Goal: Check status: Check status

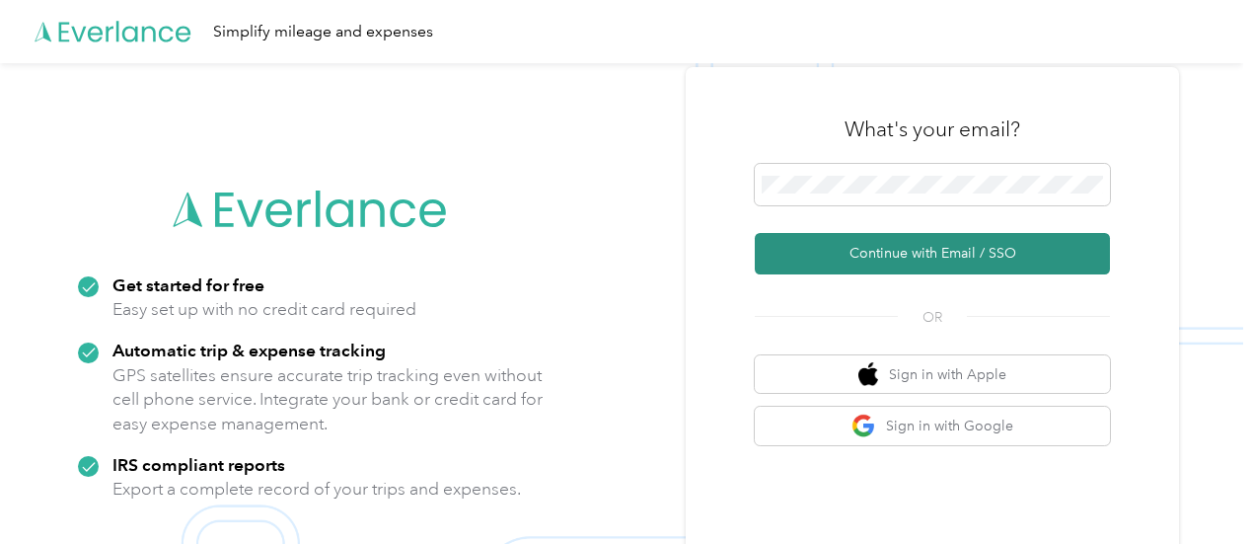
click at [951, 250] on button "Continue with Email / SSO" at bounding box center [932, 253] width 355 height 41
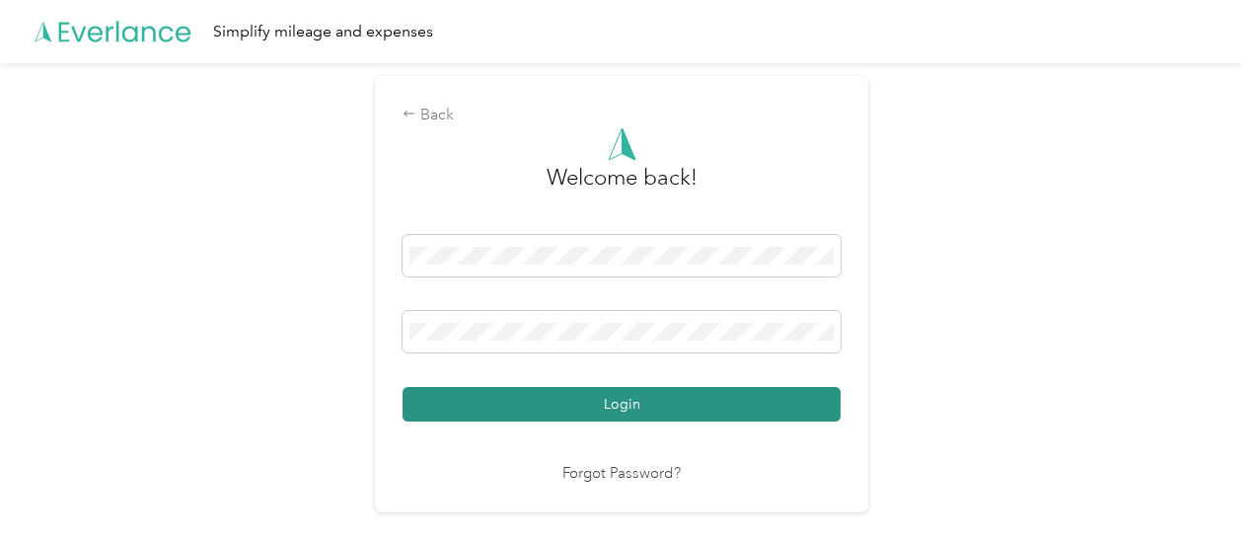
click at [634, 400] on button "Login" at bounding box center [621, 404] width 438 height 35
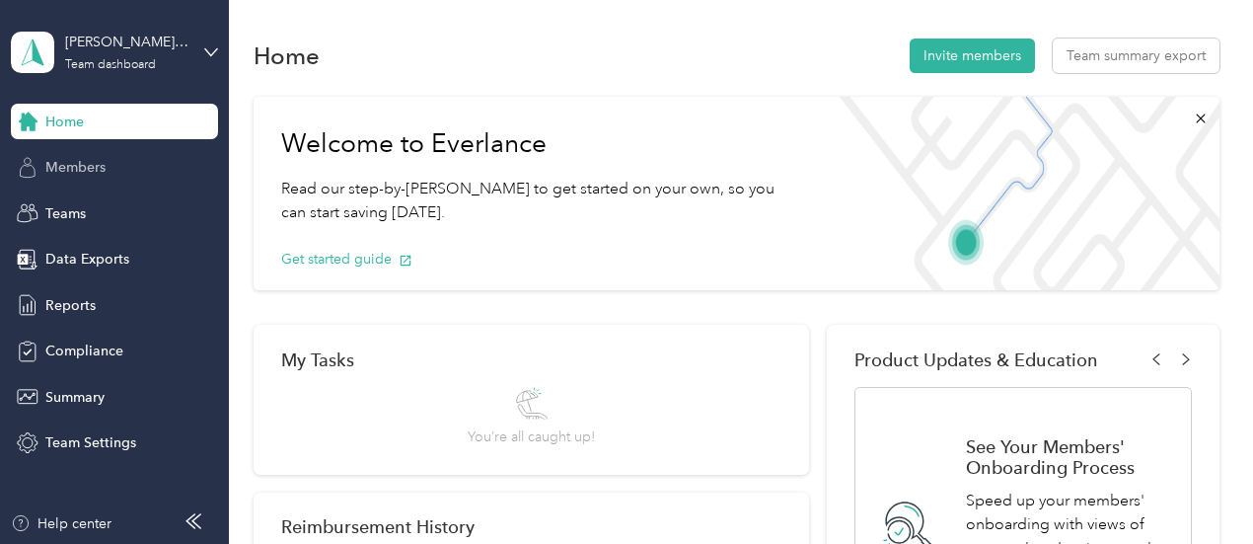
click at [83, 170] on span "Members" at bounding box center [75, 167] width 60 height 21
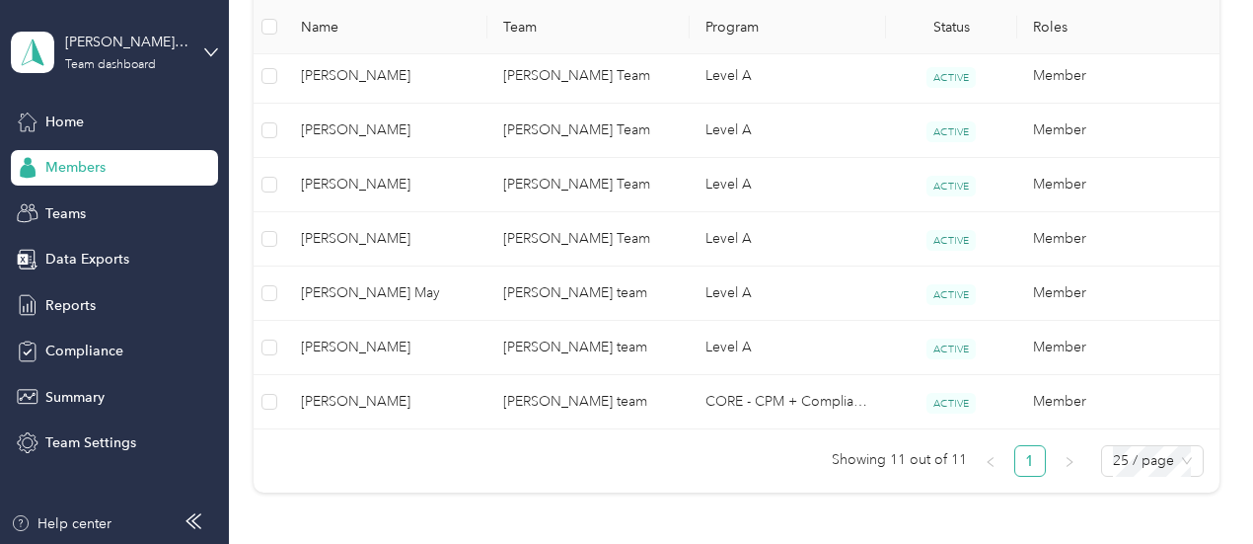
scroll to position [809, 0]
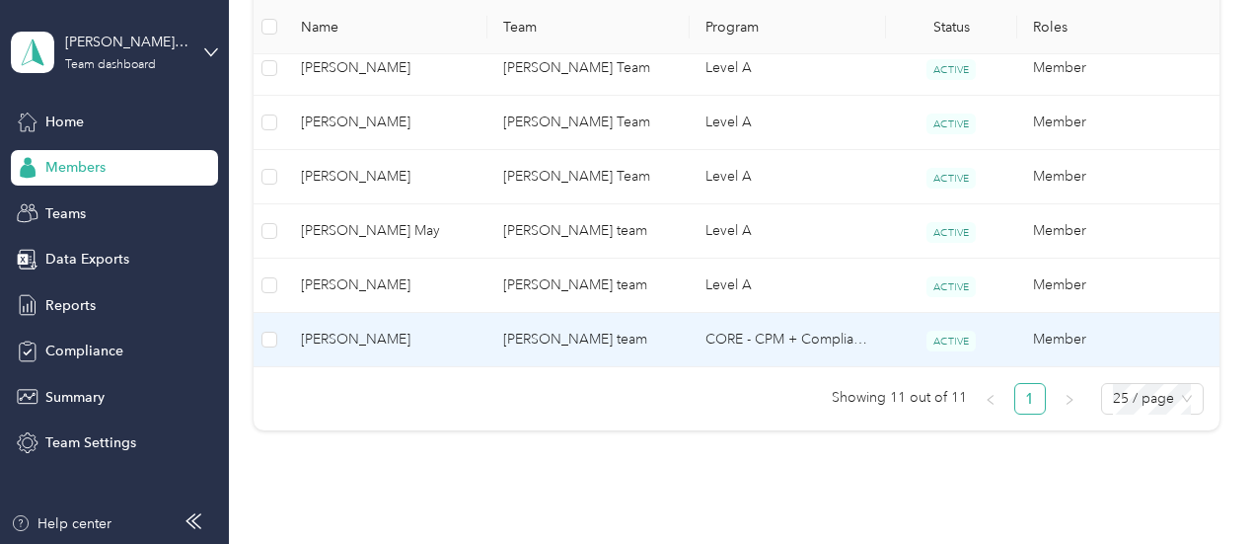
click at [367, 329] on span "[PERSON_NAME]" at bounding box center [386, 340] width 171 height 22
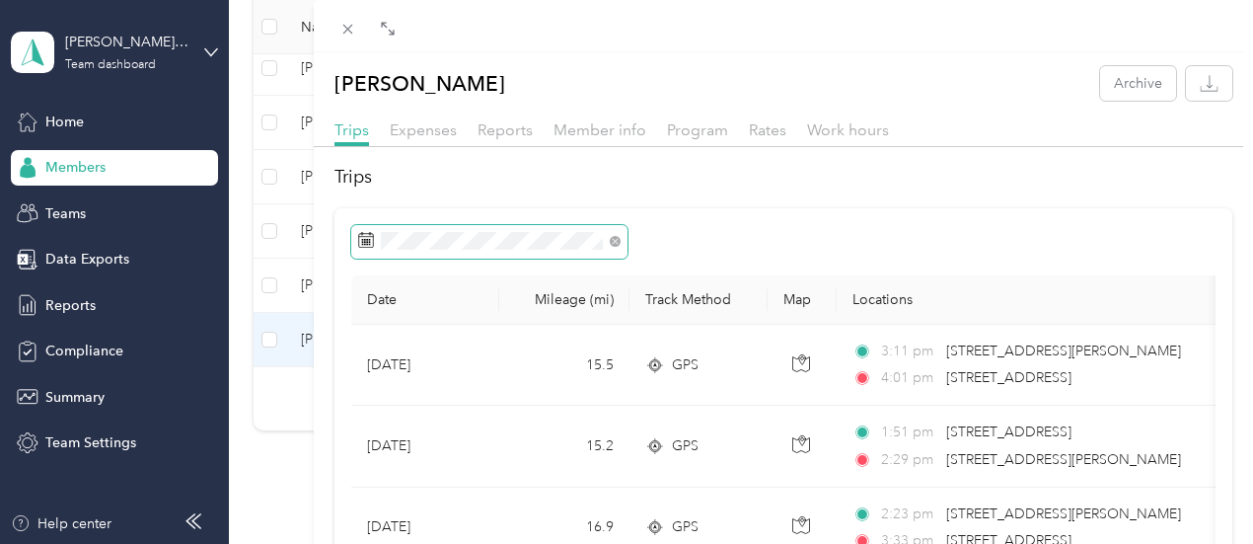
click at [374, 241] on icon at bounding box center [366, 240] width 16 height 16
click at [366, 244] on rect at bounding box center [365, 245] width 2 height 2
click at [374, 240] on icon at bounding box center [366, 240] width 16 height 16
click at [396, 32] on icon at bounding box center [388, 29] width 16 height 16
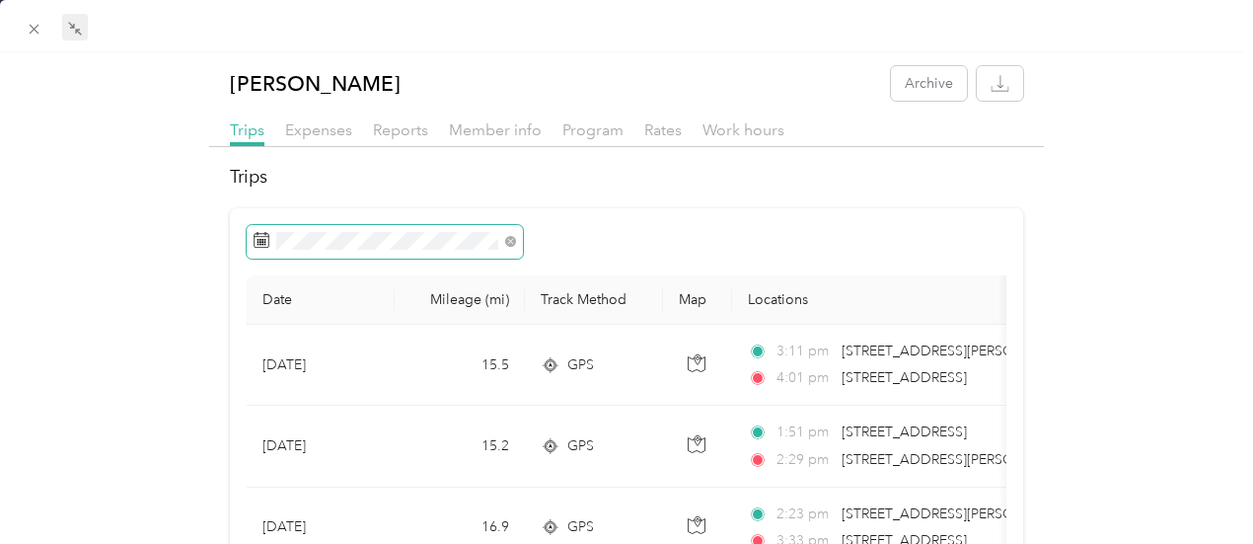
click at [261, 240] on rect at bounding box center [262, 240] width 2 height 2
click at [990, 86] on icon "button" at bounding box center [999, 83] width 19 height 19
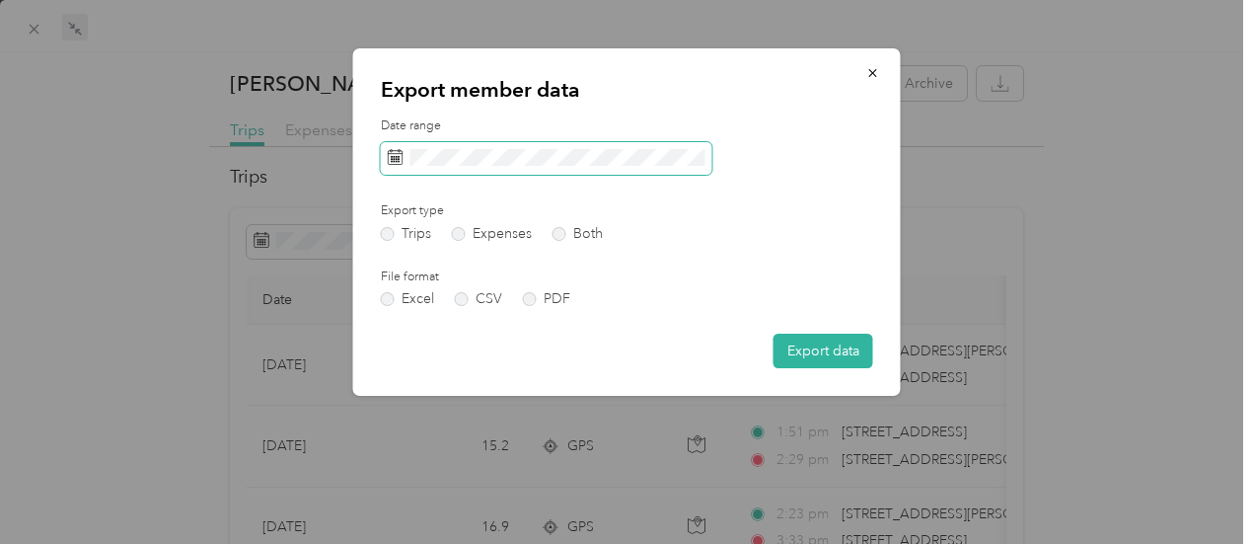
click at [391, 163] on icon at bounding box center [396, 157] width 16 height 16
click at [870, 77] on icon "button" at bounding box center [873, 73] width 14 height 14
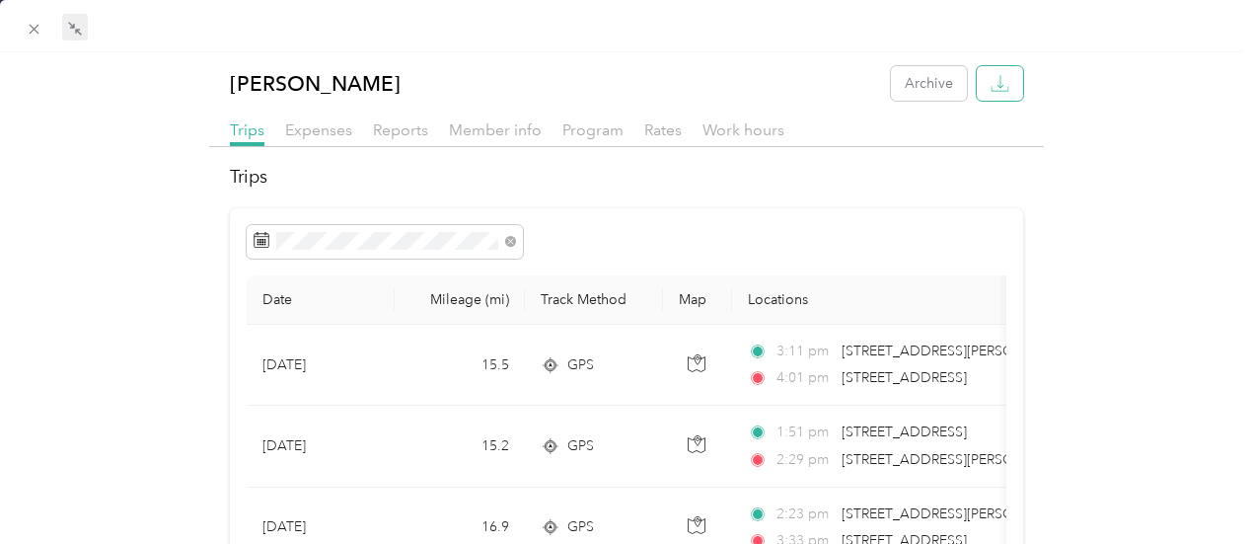
click at [990, 82] on icon "button" at bounding box center [999, 83] width 19 height 19
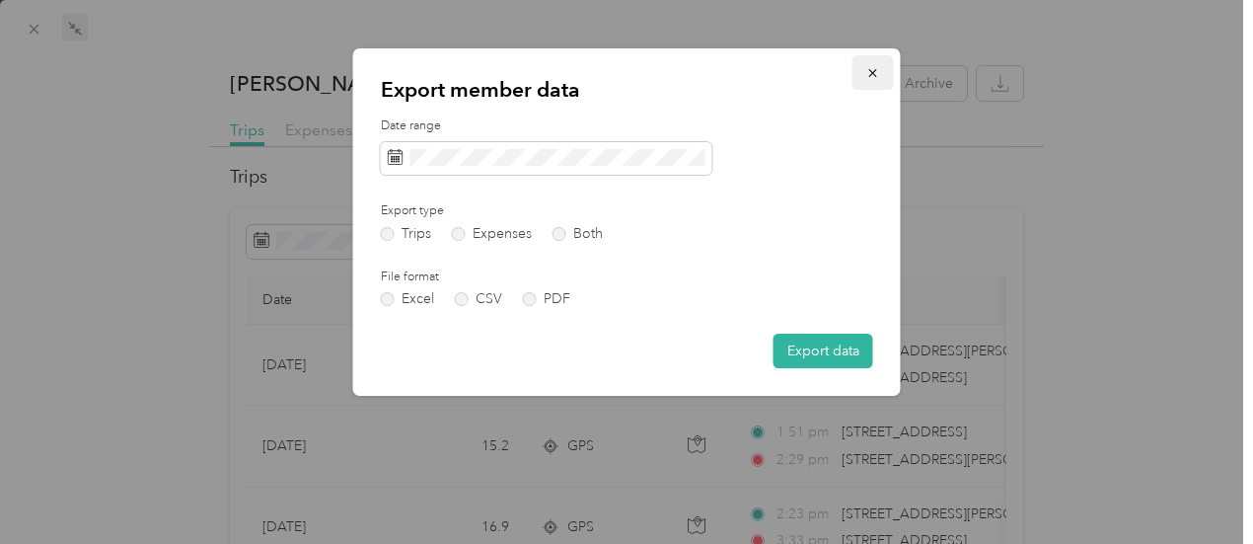
click at [876, 66] on icon "button" at bounding box center [873, 73] width 14 height 14
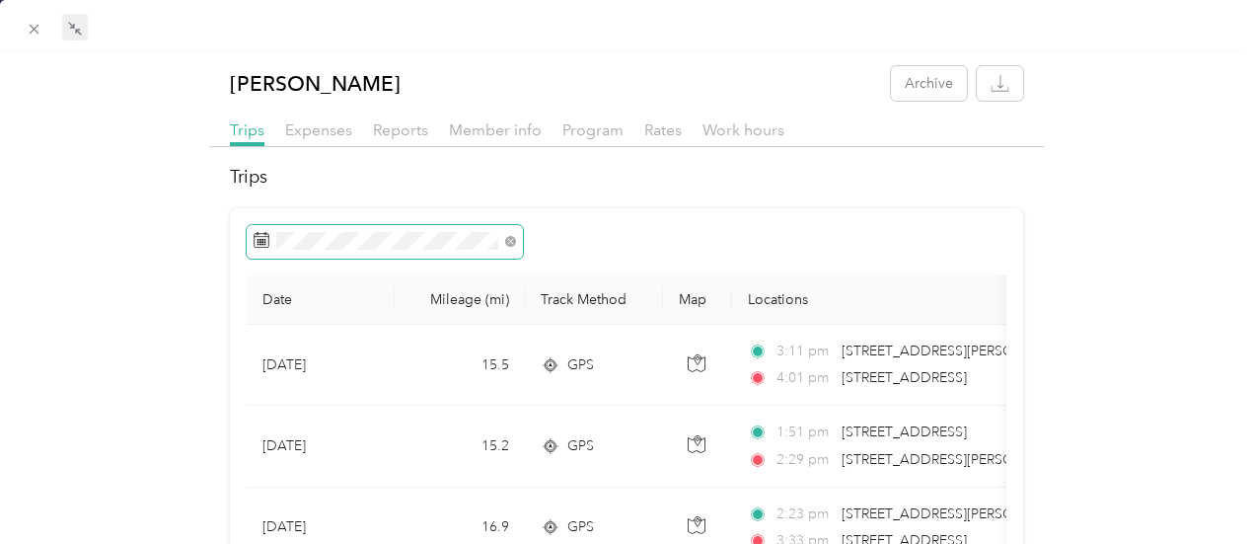
click at [259, 242] on rect at bounding box center [260, 242] width 2 height 2
click at [508, 241] on icon at bounding box center [510, 242] width 6 height 6
click at [254, 242] on icon at bounding box center [262, 240] width 16 height 16
click at [990, 77] on icon "button" at bounding box center [999, 83] width 19 height 19
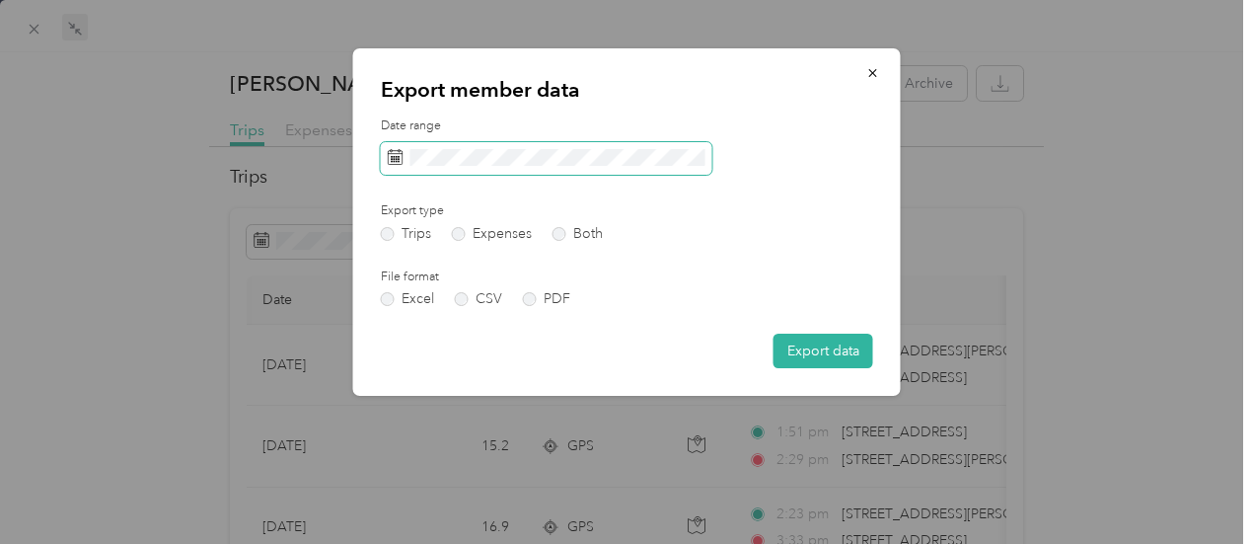
click at [393, 159] on icon at bounding box center [396, 157] width 16 height 16
click at [868, 76] on icon "button" at bounding box center [873, 73] width 14 height 14
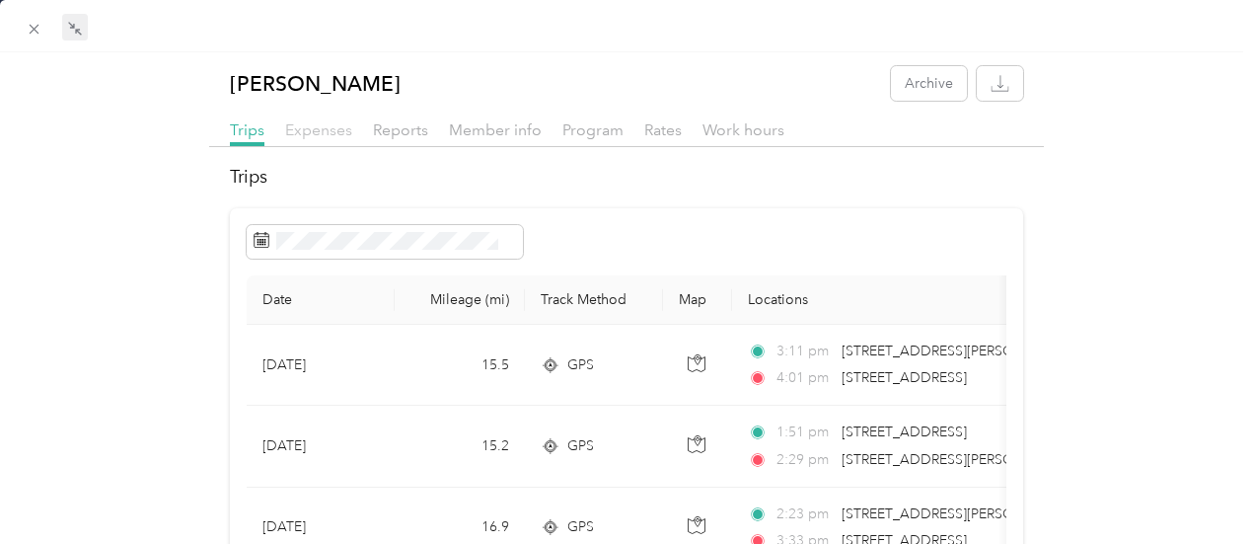
click at [331, 131] on span "Expenses" at bounding box center [318, 129] width 67 height 19
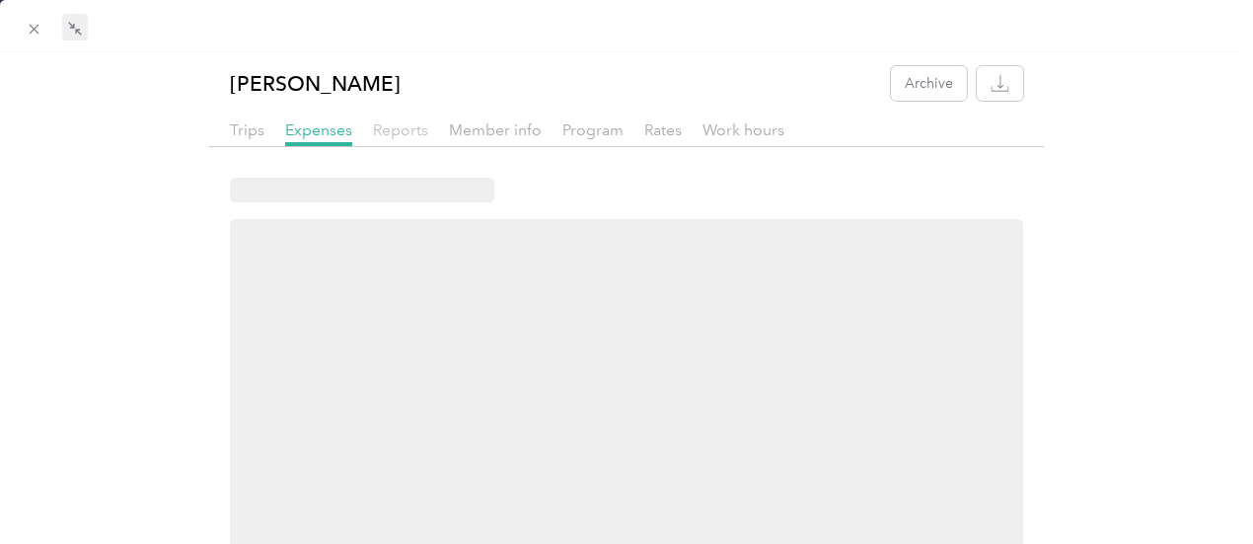
click at [405, 129] on span "Reports" at bounding box center [400, 129] width 55 height 19
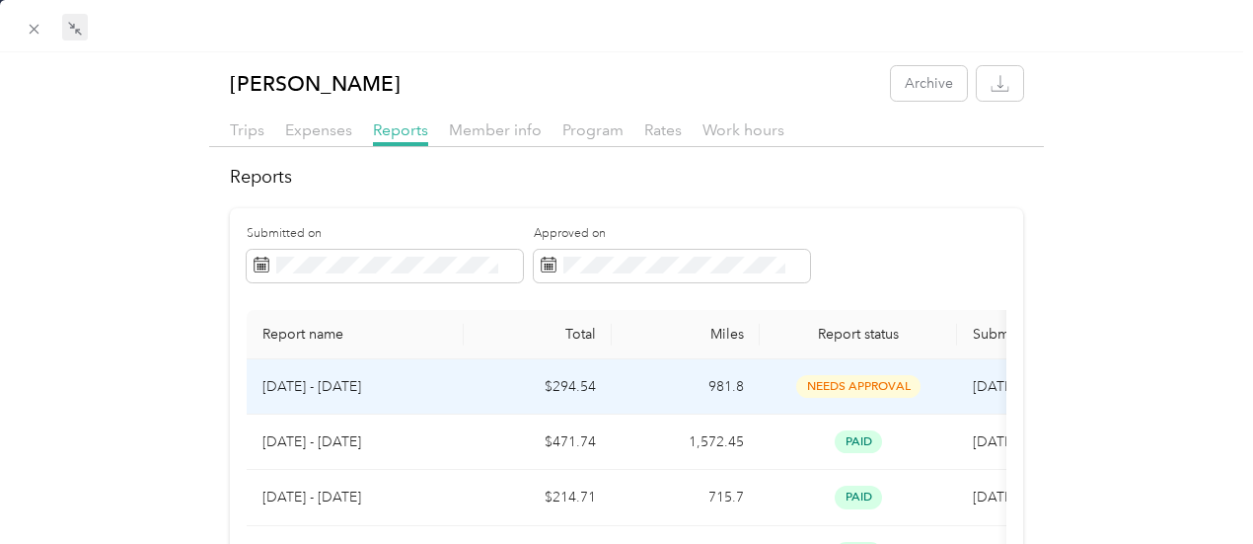
click at [337, 385] on p "[DATE] - [DATE]" at bounding box center [354, 387] width 185 height 22
